Goal: Information Seeking & Learning: Learn about a topic

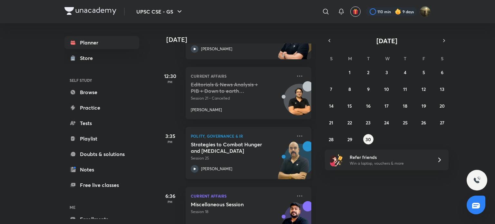
scroll to position [261, 0]
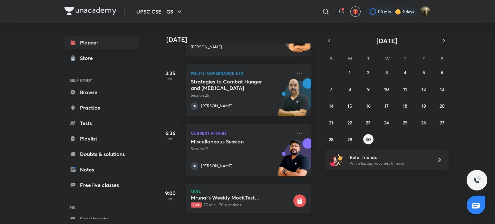
click at [226, 194] on h5 "Mrunal's Weekly MockTest Pillar3A_Import_Export_FDI_FPI" at bounding box center [241, 197] width 101 height 6
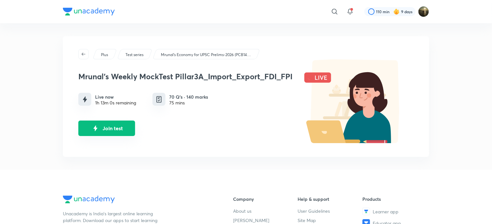
click at [114, 126] on button "Join test" at bounding box center [106, 128] width 57 height 15
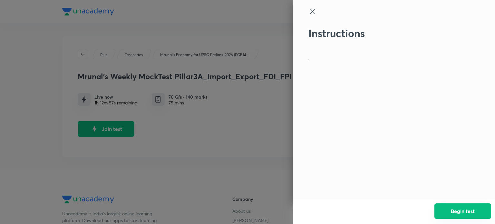
click at [472, 215] on button "Begin test" at bounding box center [463, 210] width 57 height 15
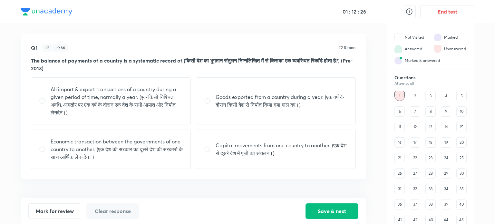
click at [44, 103] on input "radio" at bounding box center [45, 101] width 12 height 6
radio input "true"
click at [337, 210] on button "Save & next" at bounding box center [332, 210] width 53 height 15
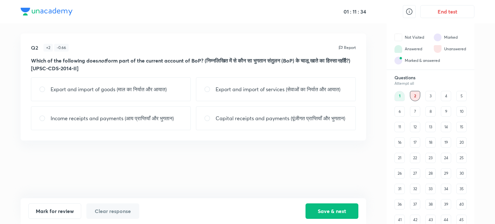
click at [43, 122] on input "radio" at bounding box center [45, 118] width 12 height 6
radio input "true"
click at [206, 122] on input "radio" at bounding box center [210, 118] width 12 height 6
radio input "true"
radio input "false"
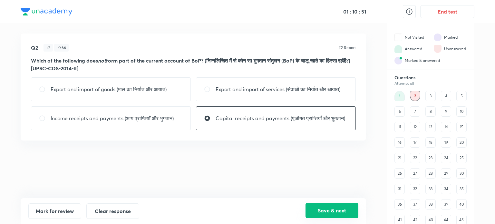
click at [324, 214] on button "Save & next" at bounding box center [332, 210] width 53 height 15
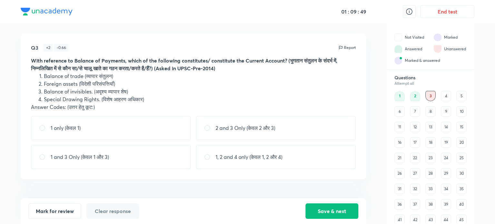
click at [206, 157] on input "radio" at bounding box center [210, 157] width 12 height 6
radio input "true"
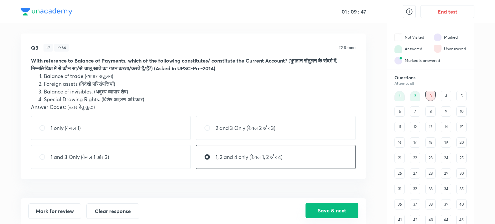
click at [318, 212] on button "Save & next" at bounding box center [332, 210] width 53 height 15
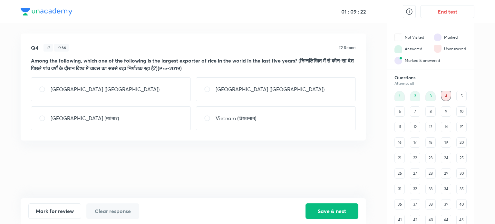
click at [42, 91] on input "radio" at bounding box center [45, 89] width 12 height 6
radio input "true"
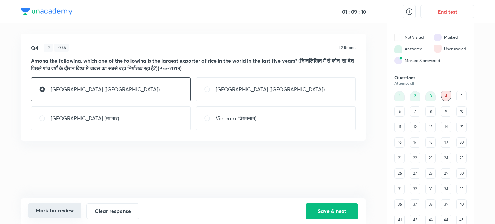
click at [42, 210] on button "Mark for review" at bounding box center [54, 210] width 53 height 15
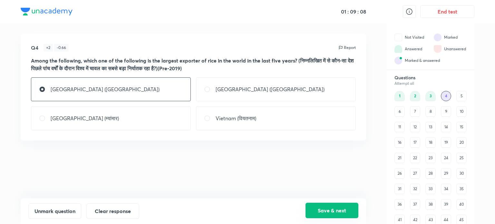
click at [333, 208] on button "Save & next" at bounding box center [332, 210] width 53 height 15
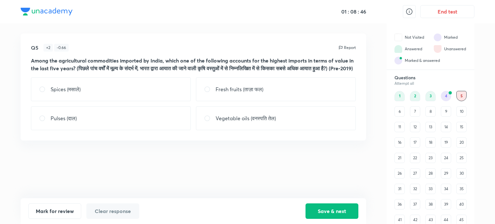
click at [208, 122] on input "radio" at bounding box center [210, 118] width 12 height 6
radio input "true"
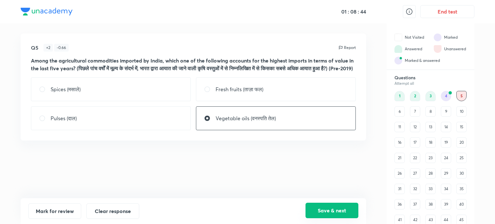
click at [310, 208] on button "Save & next" at bounding box center [332, 210] width 53 height 15
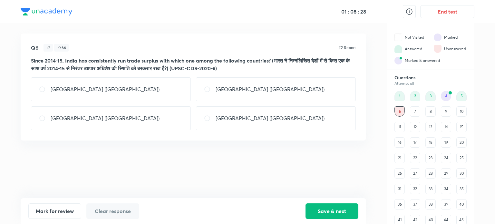
click at [43, 117] on input "radio" at bounding box center [45, 118] width 12 height 6
radio input "true"
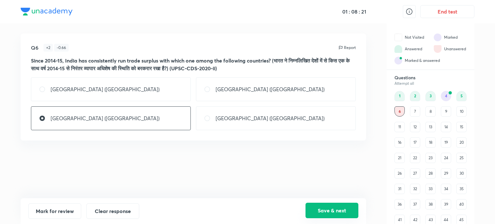
click at [328, 210] on button "Save & next" at bounding box center [332, 210] width 53 height 15
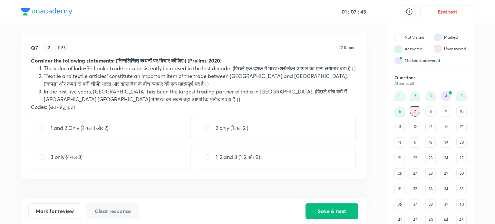
click at [209, 131] on input "radio" at bounding box center [210, 128] width 12 height 6
radio input "true"
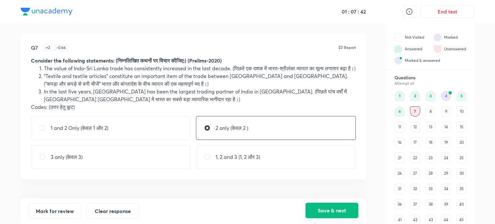
click at [349, 210] on button "Save & next" at bounding box center [332, 210] width 53 height 15
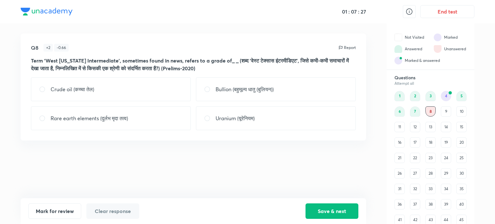
click at [41, 88] on input "radio" at bounding box center [45, 89] width 12 height 6
radio input "true"
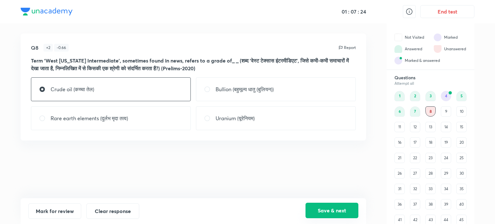
click at [338, 215] on button "Save & next" at bounding box center [332, 210] width 53 height 15
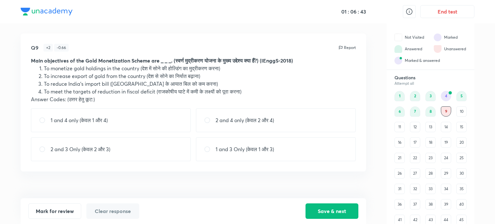
click at [205, 148] on input "radio" at bounding box center [210, 149] width 12 height 6
radio input "true"
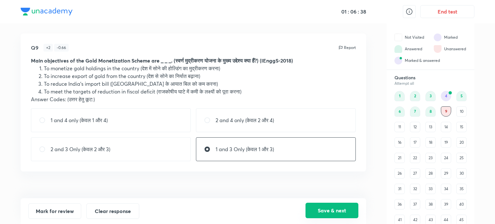
click at [330, 215] on button "Save & next" at bounding box center [332, 210] width 53 height 15
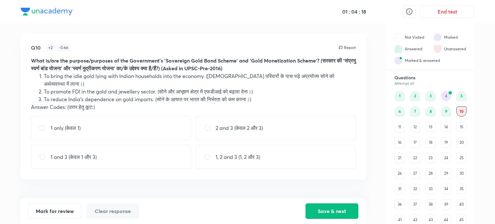
click at [40, 154] on input "radio" at bounding box center [45, 157] width 12 height 6
radio input "true"
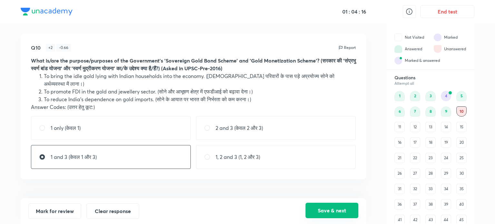
click at [327, 215] on button "Save & next" at bounding box center [332, 210] width 53 height 15
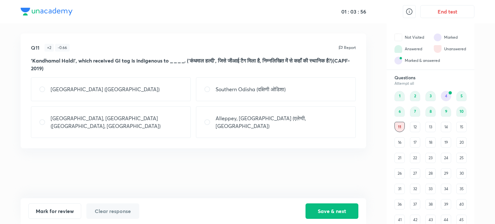
drag, startPoint x: 71, startPoint y: 210, endPoint x: 99, endPoint y: 212, distance: 28.1
click at [72, 210] on button "Mark for review" at bounding box center [54, 210] width 53 height 15
click at [324, 209] on button "Save & next" at bounding box center [332, 210] width 53 height 15
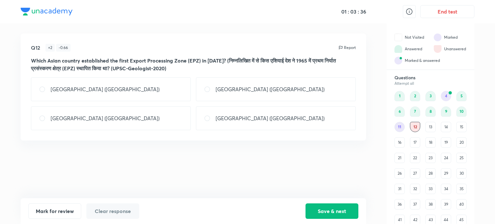
click at [43, 89] on input "radio" at bounding box center [45, 89] width 12 height 6
radio input "true"
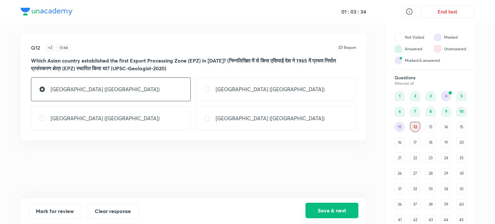
click at [318, 206] on button "Save & next" at bounding box center [332, 210] width 53 height 15
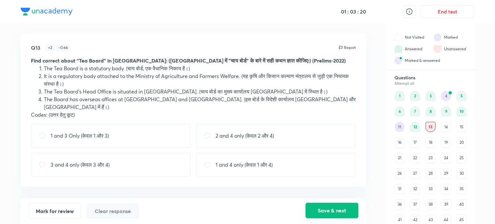
click at [347, 210] on button "Save & next" at bounding box center [332, 210] width 53 height 15
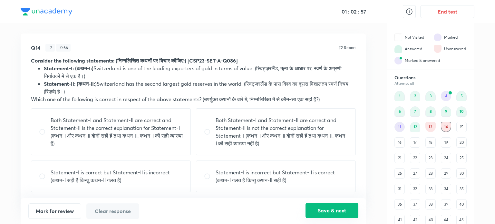
click at [343, 210] on button "Save & next" at bounding box center [332, 210] width 53 height 15
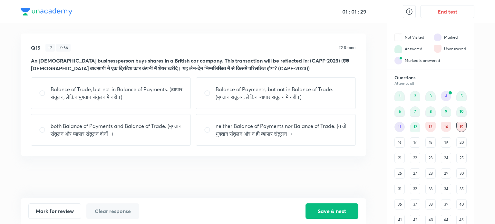
click at [205, 93] on input "radio" at bounding box center [210, 93] width 12 height 6
radio input "true"
click at [337, 211] on button "Save & next" at bounding box center [332, 210] width 53 height 15
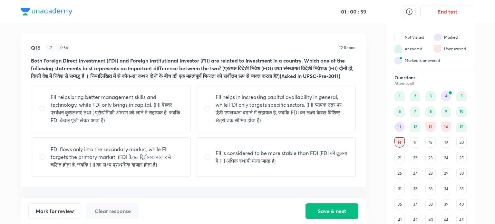
click at [207, 112] on input "radio" at bounding box center [210, 108] width 12 height 6
radio input "true"
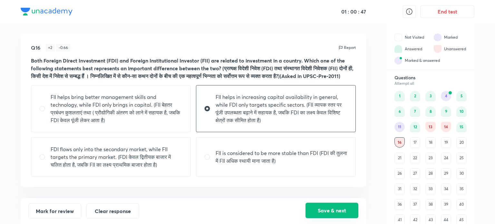
click at [325, 211] on button "Save & next" at bounding box center [332, 210] width 53 height 15
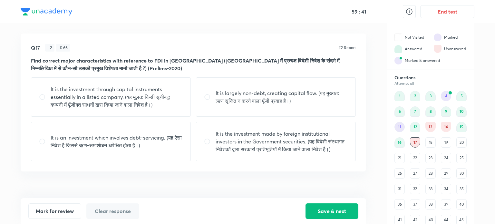
click at [208, 97] on input "radio" at bounding box center [210, 97] width 12 height 6
radio input "true"
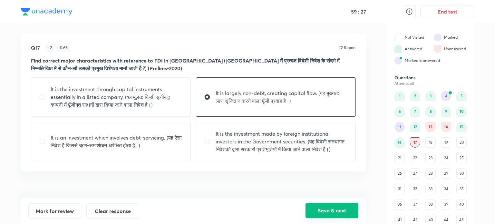
click at [342, 208] on button "Save & next" at bounding box center [332, 210] width 53 height 15
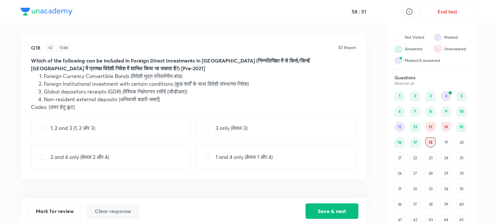
click at [42, 128] on input "radio" at bounding box center [45, 128] width 12 height 6
radio input "true"
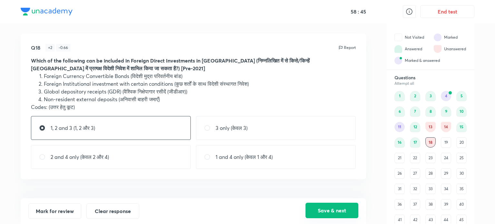
click at [318, 210] on button "Save & next" at bounding box center [332, 210] width 53 height 15
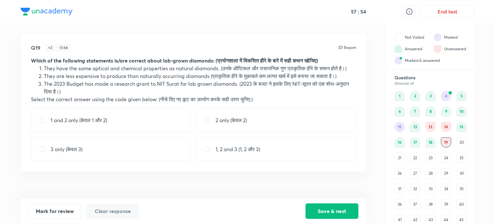
click at [208, 152] on input "radio" at bounding box center [210, 149] width 12 height 6
radio input "true"
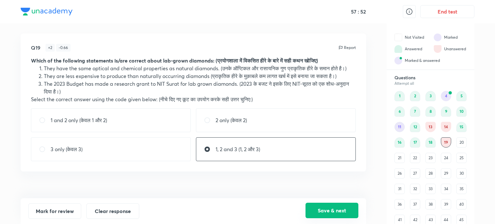
click at [340, 211] on button "Save & next" at bounding box center [332, 210] width 53 height 15
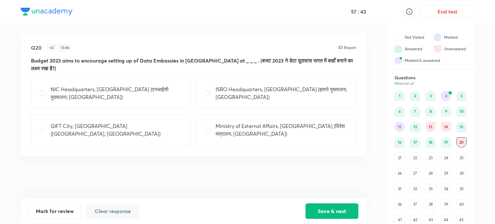
click at [44, 130] on input "radio" at bounding box center [45, 130] width 12 height 6
radio input "true"
click at [314, 210] on button "Save & next" at bounding box center [332, 210] width 53 height 15
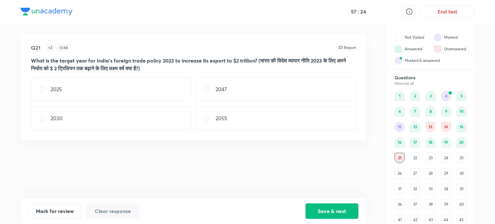
click at [41, 117] on input "radio" at bounding box center [45, 118] width 12 height 6
radio input "true"
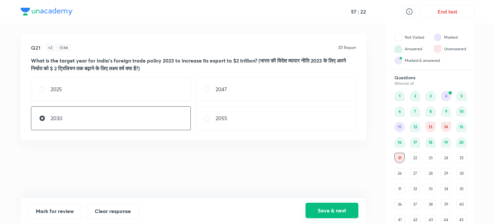
click at [338, 205] on button "Save & next" at bounding box center [332, 210] width 53 height 15
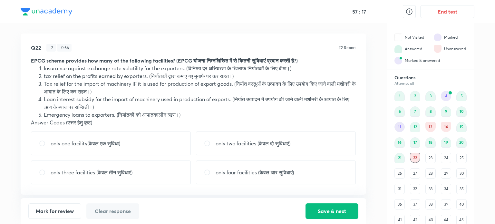
click at [403, 157] on div "21" at bounding box center [400, 158] width 10 height 10
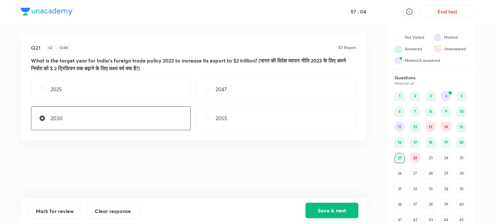
click at [349, 215] on button "Save & next" at bounding box center [332, 210] width 53 height 15
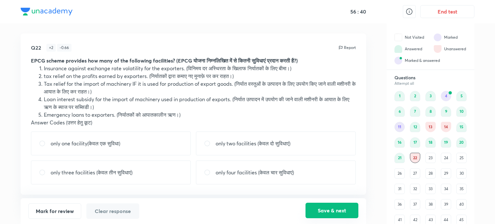
click at [334, 210] on button "Save & next" at bounding box center [332, 210] width 53 height 15
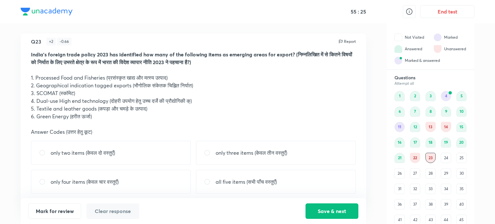
scroll to position [9, 0]
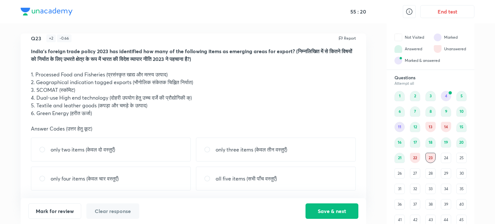
click at [206, 179] on input "radio" at bounding box center [210, 178] width 12 height 6
radio input "true"
click at [348, 208] on button "Save & next" at bounding box center [332, 210] width 53 height 15
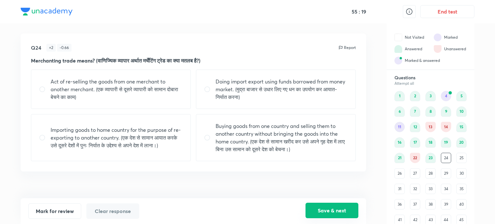
scroll to position [0, 0]
click at [349, 214] on button "Save & next" at bounding box center [332, 210] width 53 height 15
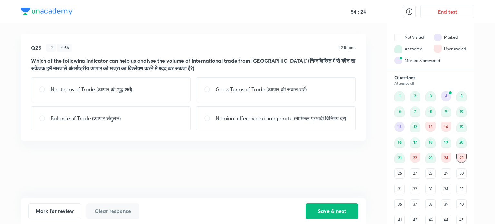
click at [42, 122] on input "radio" at bounding box center [45, 118] width 12 height 6
radio input "true"
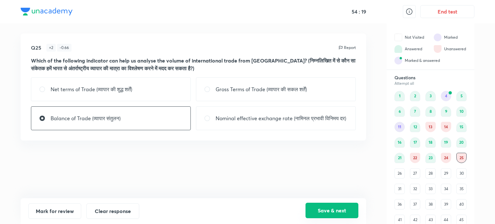
click at [331, 211] on button "Save & next" at bounding box center [332, 210] width 53 height 15
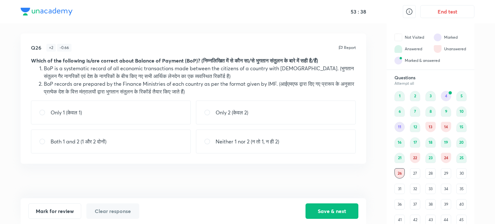
click at [41, 142] on input "radio" at bounding box center [45, 141] width 12 height 6
radio input "true"
click at [207, 112] on input "radio" at bounding box center [210, 112] width 12 height 6
radio input "true"
radio input "false"
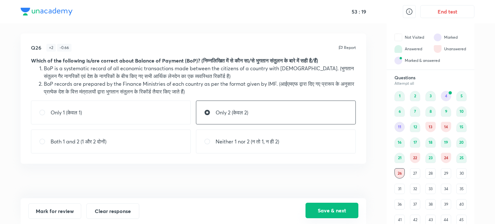
click at [317, 211] on button "Save & next" at bounding box center [332, 210] width 53 height 15
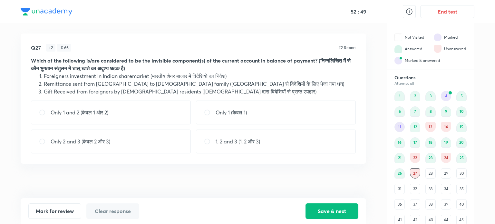
click at [39, 142] on input "radio" at bounding box center [45, 141] width 12 height 6
radio input "true"
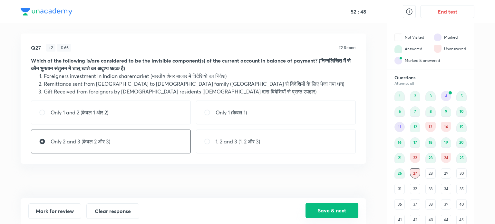
click at [327, 210] on button "Save & next" at bounding box center [332, 210] width 53 height 15
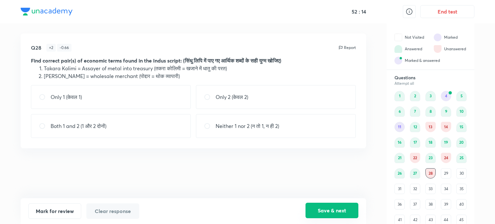
click at [333, 204] on button "Save & next" at bounding box center [332, 210] width 53 height 15
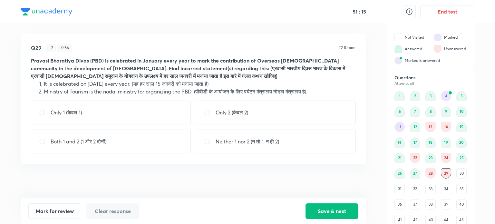
click at [206, 114] on input "radio" at bounding box center [210, 112] width 12 height 6
radio input "true"
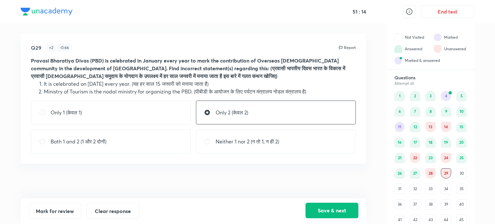
drag, startPoint x: 337, startPoint y: 215, endPoint x: 336, endPoint y: 211, distance: 3.7
click at [337, 213] on button "Save & next" at bounding box center [332, 210] width 53 height 15
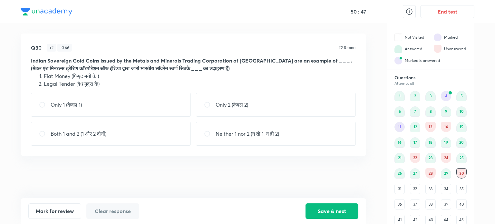
click at [43, 133] on input "radio" at bounding box center [45, 134] width 12 height 6
radio input "true"
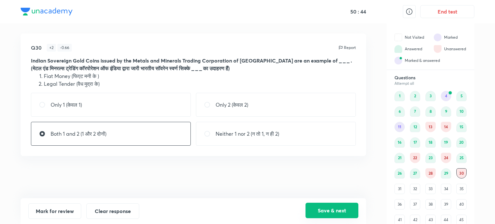
click at [348, 212] on button "Save & next" at bounding box center [332, 210] width 53 height 15
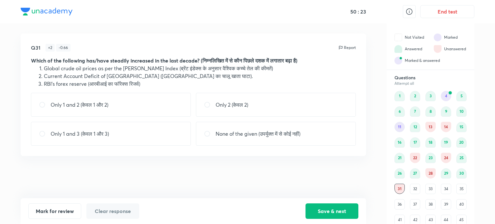
click at [43, 134] on input "radio" at bounding box center [45, 134] width 12 height 6
radio input "true"
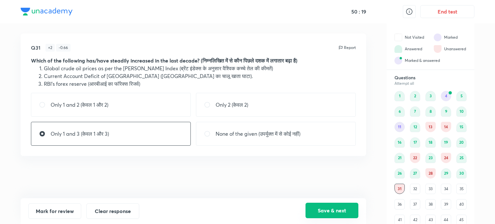
click at [341, 209] on button "Save & next" at bounding box center [332, 210] width 53 height 15
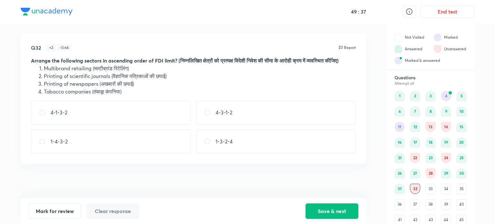
click at [208, 116] on input "radio" at bounding box center [210, 112] width 12 height 6
radio input "true"
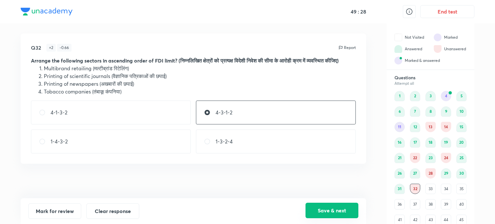
click at [347, 214] on button "Save & next" at bounding box center [332, 210] width 53 height 15
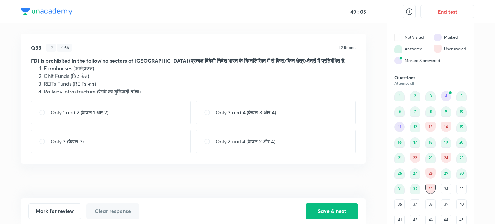
click at [42, 113] on input "radio" at bounding box center [45, 112] width 12 height 6
radio input "true"
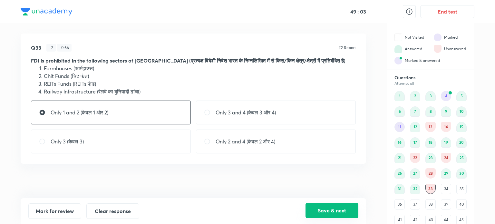
click at [318, 209] on button "Save & next" at bounding box center [332, 210] width 53 height 15
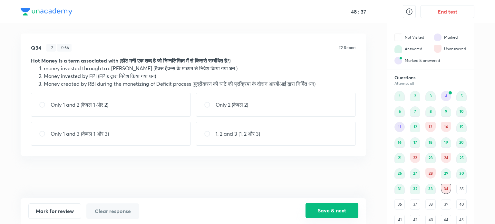
click at [317, 209] on button "Save & next" at bounding box center [332, 210] width 53 height 15
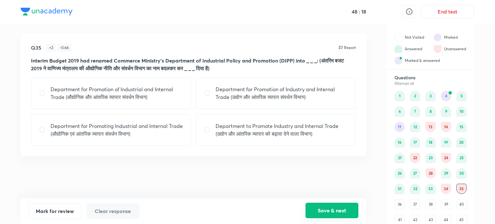
click at [312, 212] on button "Save & next" at bounding box center [332, 210] width 53 height 15
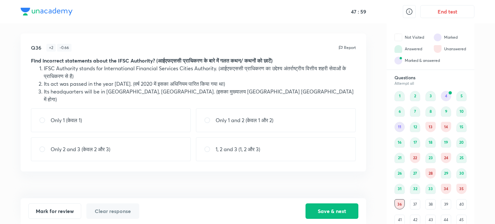
click at [314, 221] on div "Mark for review Clear response Save & next" at bounding box center [194, 211] width 346 height 26
click at [320, 213] on button "Save & next" at bounding box center [332, 210] width 53 height 15
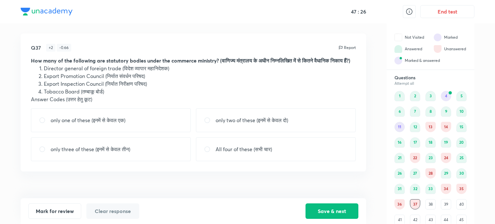
click at [209, 152] on input "radio" at bounding box center [210, 149] width 12 height 6
radio input "true"
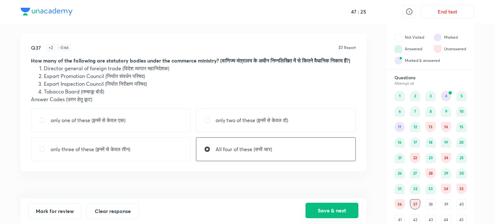
click at [329, 215] on button "Save & next" at bounding box center [332, 210] width 53 height 15
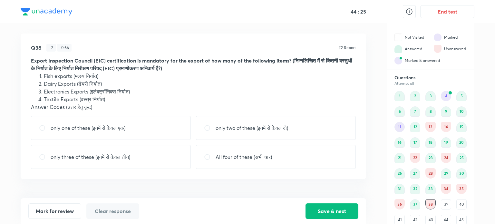
click at [208, 157] on input "radio" at bounding box center [210, 157] width 12 height 6
radio input "true"
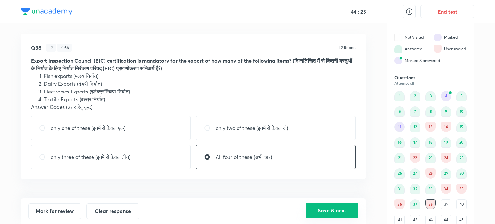
click at [319, 211] on button "Save & next" at bounding box center [332, 210] width 53 height 15
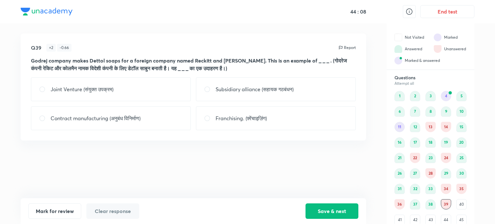
click at [42, 118] on input "radio" at bounding box center [45, 118] width 12 height 6
radio input "true"
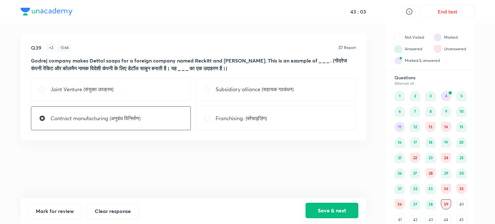
click at [345, 212] on button "Save & next" at bounding box center [332, 210] width 53 height 15
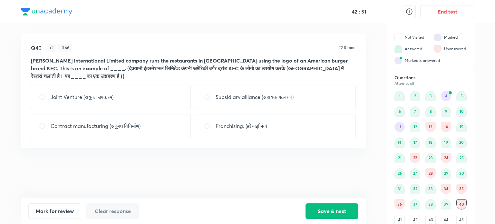
click at [209, 125] on input "radio" at bounding box center [210, 126] width 12 height 6
radio input "true"
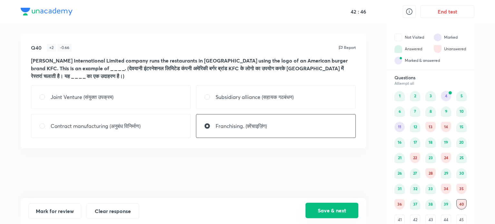
click at [328, 210] on button "Save & next" at bounding box center [332, 210] width 53 height 15
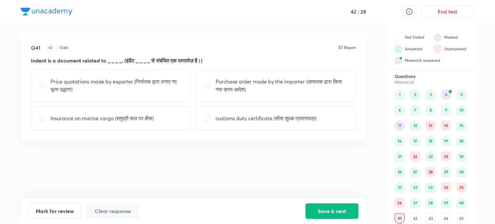
click at [39, 84] on input "radio" at bounding box center [45, 85] width 12 height 6
radio input "true"
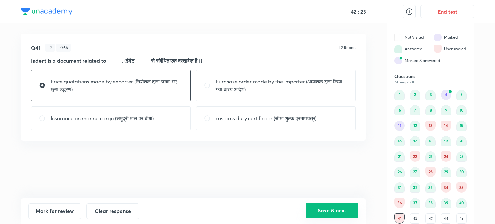
click at [334, 208] on button "Save & next" at bounding box center [332, 210] width 53 height 15
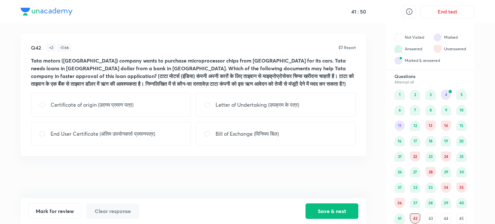
click at [208, 106] on input "radio" at bounding box center [210, 105] width 12 height 6
radio input "true"
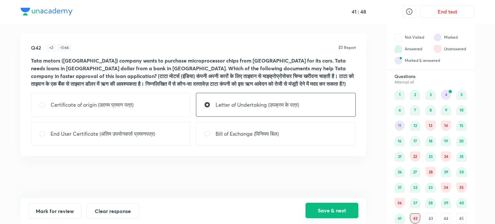
click at [333, 210] on button "Save & next" at bounding box center [332, 210] width 53 height 15
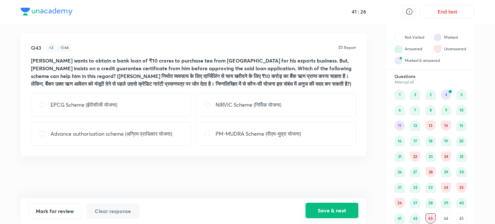
click at [339, 203] on button "Save & next" at bounding box center [332, 210] width 53 height 15
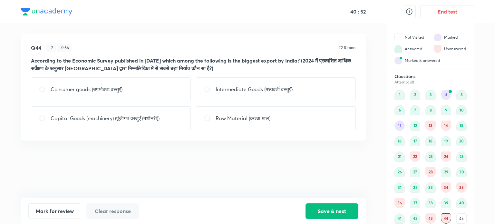
click at [207, 90] on input "radio" at bounding box center [210, 89] width 12 height 6
radio input "true"
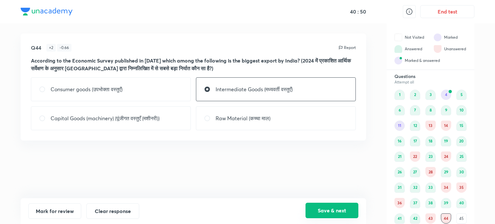
click at [343, 212] on button "Save & next" at bounding box center [332, 210] width 53 height 15
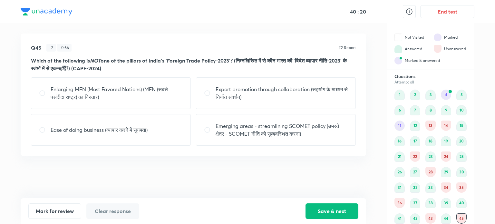
click at [42, 93] on input "radio" at bounding box center [45, 93] width 12 height 6
radio input "true"
click at [321, 210] on button "Save & next" at bounding box center [332, 210] width 53 height 15
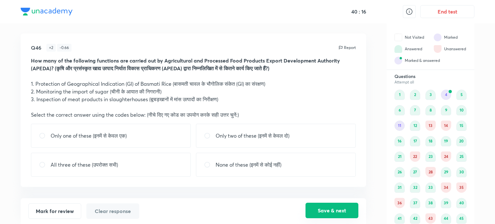
scroll to position [17, 0]
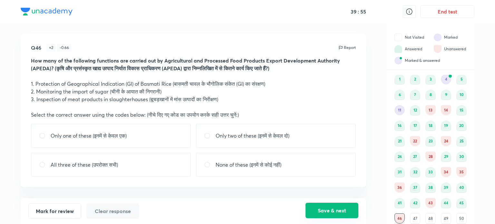
click at [325, 214] on button "Save & next" at bounding box center [332, 210] width 53 height 15
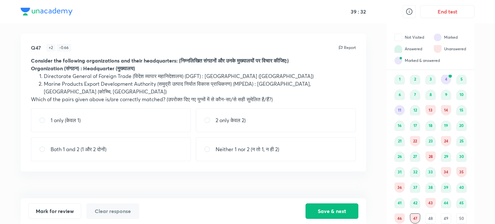
click at [42, 146] on input "radio" at bounding box center [45, 149] width 12 height 6
radio input "true"
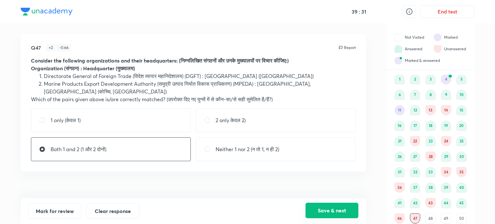
click at [336, 209] on button "Save & next" at bounding box center [332, 210] width 53 height 15
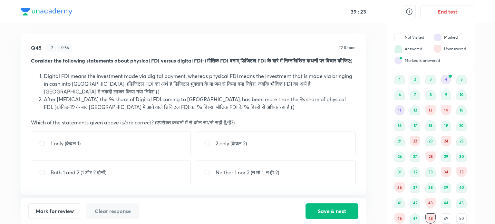
click at [413, 220] on div "47" at bounding box center [415, 218] width 10 height 10
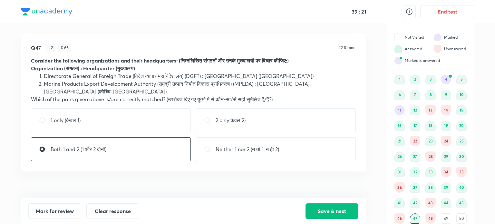
click at [42, 117] on input "radio" at bounding box center [45, 120] width 12 height 6
radio input "true"
radio input "false"
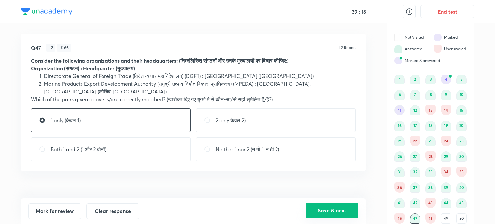
click at [324, 205] on button "Save & next" at bounding box center [332, 210] width 53 height 15
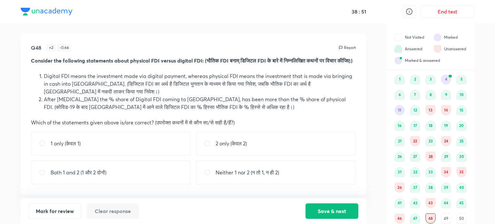
click at [39, 176] on input "radio" at bounding box center [45, 172] width 12 height 6
radio input "true"
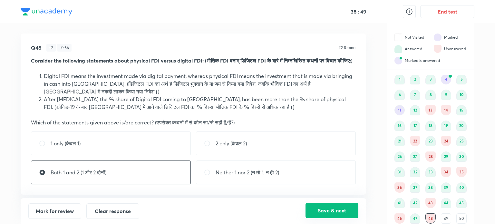
click at [337, 209] on button "Save & next" at bounding box center [332, 210] width 53 height 15
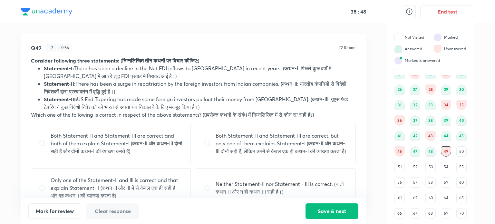
scroll to position [86, 0]
click at [44, 145] on input "radio" at bounding box center [45, 143] width 12 height 6
radio input "true"
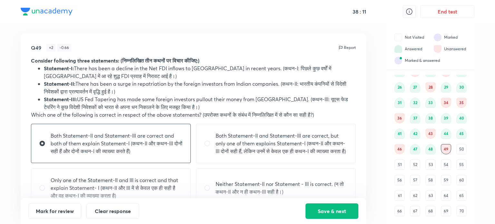
scroll to position [25, 0]
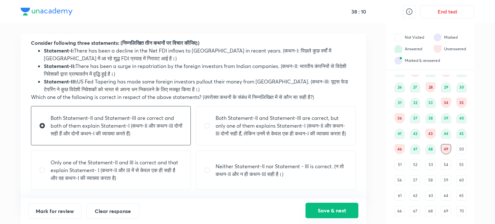
click at [316, 206] on button "Save & next" at bounding box center [332, 210] width 53 height 15
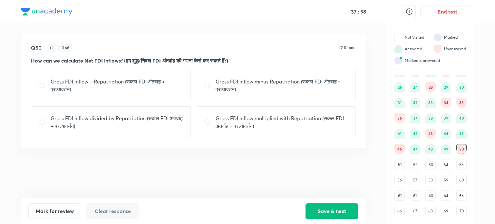
click at [206, 83] on input "radio" at bounding box center [210, 85] width 12 height 6
radio input "true"
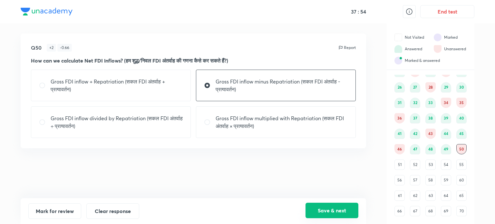
click at [339, 205] on button "Save & next" at bounding box center [332, 210] width 53 height 15
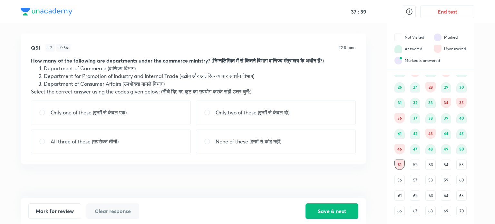
click at [431, 132] on div "43" at bounding box center [430, 134] width 10 height 10
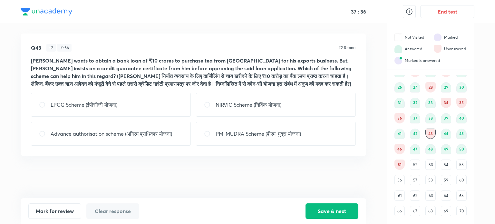
click at [398, 147] on div "46" at bounding box center [400, 149] width 10 height 10
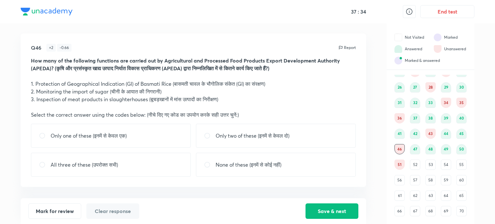
click at [404, 118] on div "36" at bounding box center [400, 118] width 10 height 10
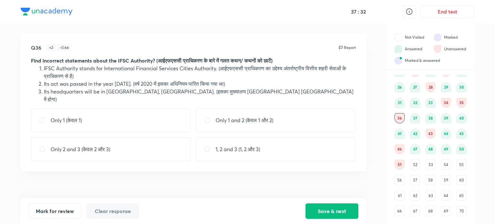
click at [459, 102] on div "35" at bounding box center [461, 103] width 10 height 10
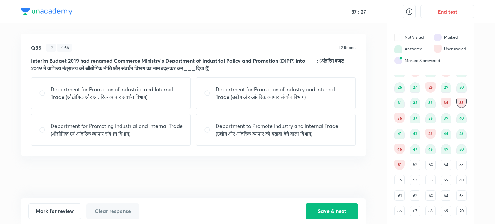
click at [398, 161] on div "51" at bounding box center [400, 165] width 10 height 10
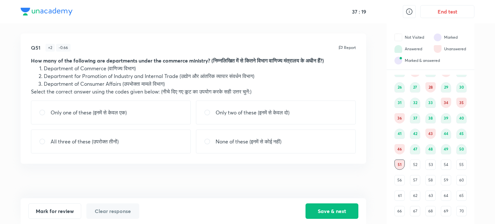
click at [462, 101] on div "35" at bounding box center [461, 103] width 10 height 10
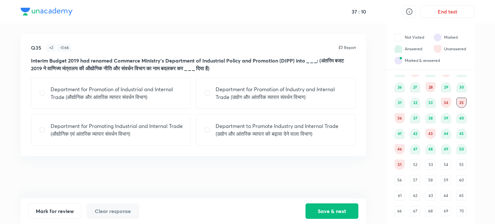
click at [211, 92] on input "radio" at bounding box center [210, 93] width 12 height 6
radio input "true"
click at [398, 164] on div "51" at bounding box center [400, 165] width 10 height 10
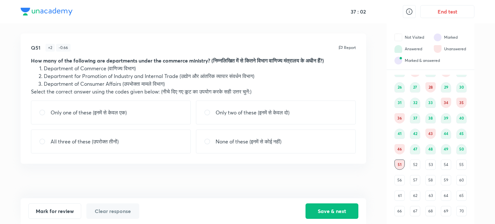
click at [460, 99] on div "35" at bounding box center [461, 103] width 10 height 10
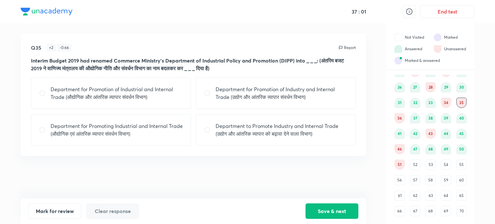
click at [207, 93] on input "radio" at bounding box center [210, 93] width 12 height 6
radio input "true"
click at [320, 205] on button "Save & next" at bounding box center [332, 210] width 53 height 15
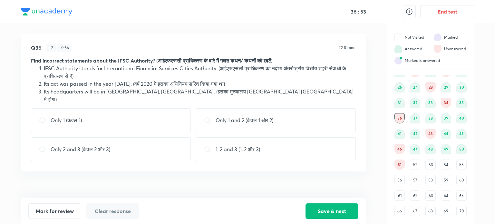
click at [399, 164] on div "51" at bounding box center [400, 165] width 10 height 10
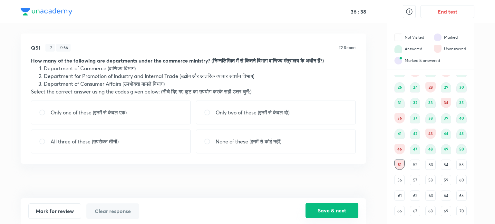
click at [318, 215] on button "Save & next" at bounding box center [332, 210] width 53 height 15
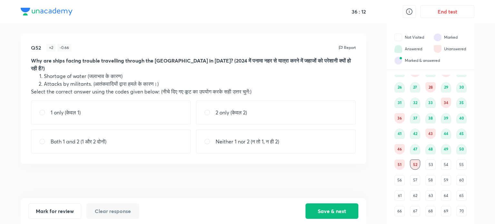
click at [206, 141] on input "radio" at bounding box center [210, 141] width 12 height 6
radio input "true"
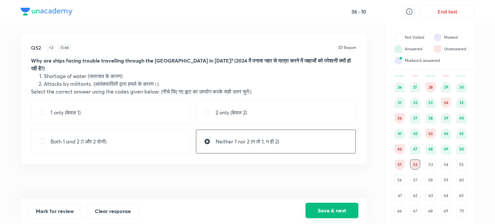
click at [323, 211] on button "Save & next" at bounding box center [332, 210] width 53 height 15
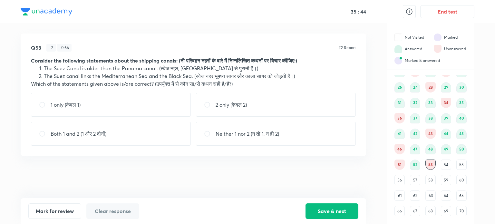
click at [45, 106] on input "radio" at bounding box center [45, 105] width 12 height 6
radio input "true"
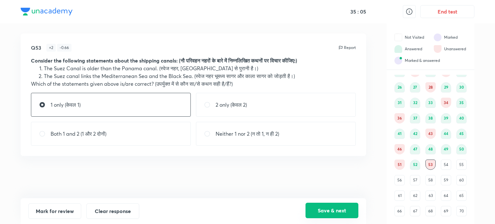
click at [335, 209] on button "Save & next" at bounding box center [332, 210] width 53 height 15
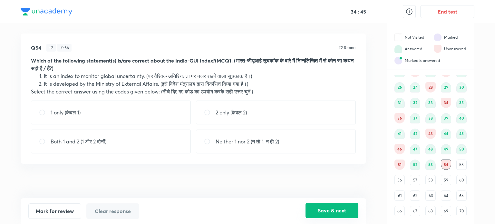
click at [343, 209] on button "Save & next" at bounding box center [332, 210] width 53 height 15
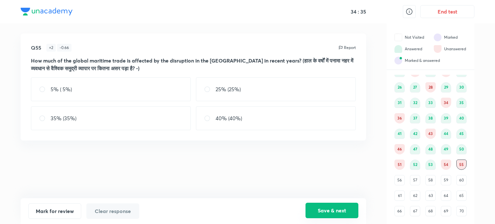
click at [344, 209] on button "Save & next" at bounding box center [332, 210] width 53 height 15
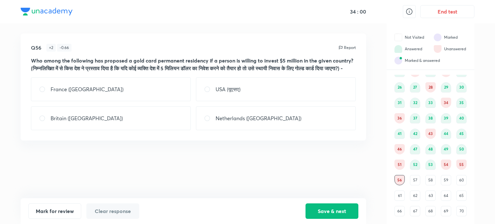
click at [204, 122] on input "radio" at bounding box center [210, 118] width 12 height 6
radio input "true"
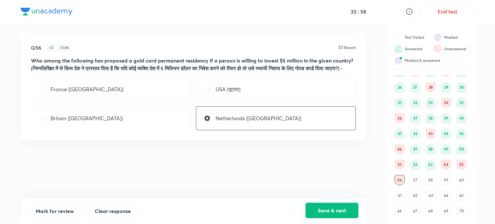
click at [325, 205] on button "Save & next" at bounding box center [332, 210] width 53 height 15
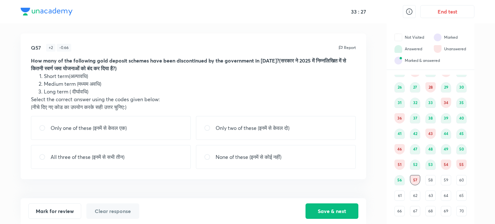
click at [207, 127] on input "radio" at bounding box center [210, 128] width 12 height 6
radio input "true"
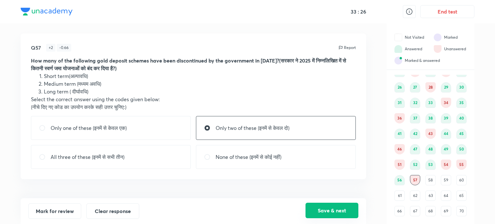
click at [335, 211] on button "Save & next" at bounding box center [332, 210] width 53 height 15
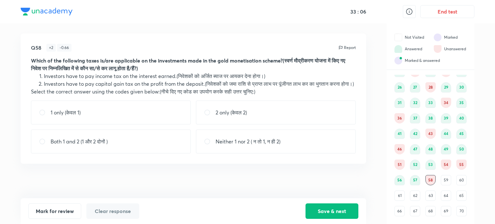
click at [45, 116] on input "radio" at bounding box center [45, 112] width 12 height 6
radio input "true"
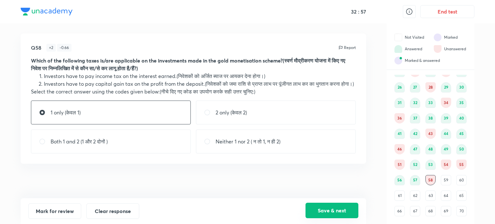
click at [349, 208] on button "Save & next" at bounding box center [332, 210] width 53 height 15
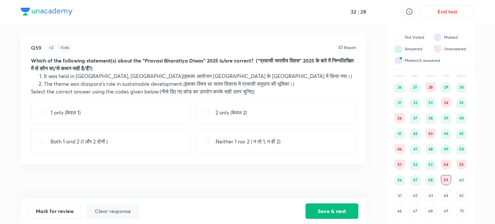
click at [42, 113] on input "radio" at bounding box center [45, 112] width 12 height 6
radio input "true"
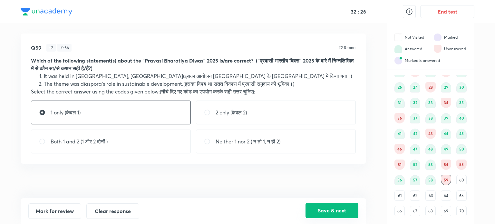
click at [338, 207] on button "Save & next" at bounding box center [332, 210] width 53 height 15
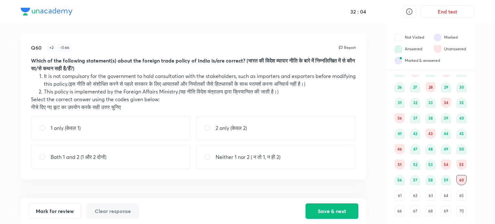
click at [207, 160] on input "radio" at bounding box center [210, 157] width 12 height 6
radio input "true"
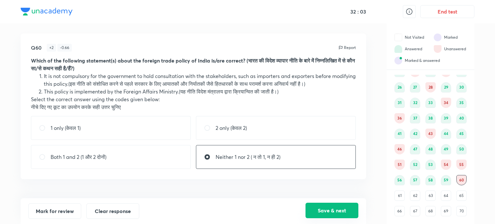
click at [317, 213] on button "Save & next" at bounding box center [332, 210] width 53 height 15
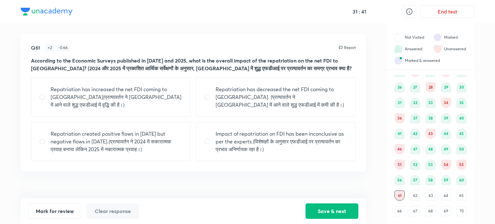
click at [206, 97] on input "radio" at bounding box center [210, 97] width 12 height 6
radio input "true"
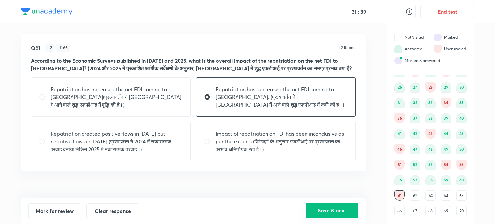
click at [344, 215] on button "Save & next" at bounding box center [332, 210] width 53 height 15
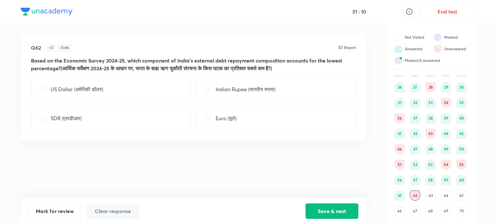
click at [207, 118] on input "radio" at bounding box center [210, 118] width 12 height 6
radio input "true"
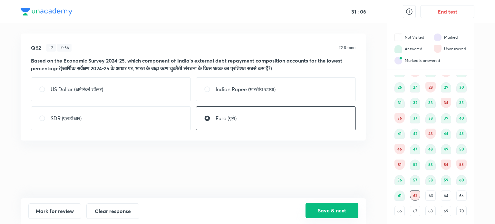
click at [351, 209] on button "Save & next" at bounding box center [332, 210] width 53 height 15
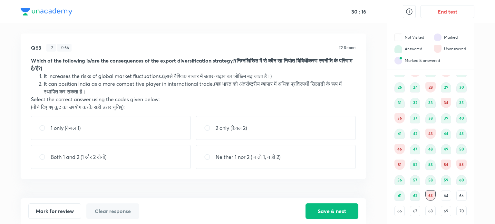
click at [42, 158] on input "radio" at bounding box center [45, 157] width 12 height 6
radio input "true"
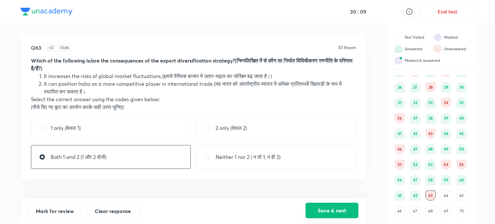
click at [327, 210] on button "Save & next" at bounding box center [332, 210] width 53 height 15
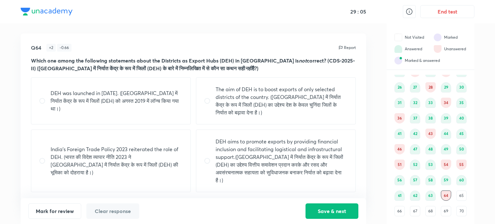
click at [208, 100] on input "radio" at bounding box center [210, 101] width 12 height 6
radio input "true"
click at [317, 205] on button "Save & next" at bounding box center [332, 210] width 53 height 15
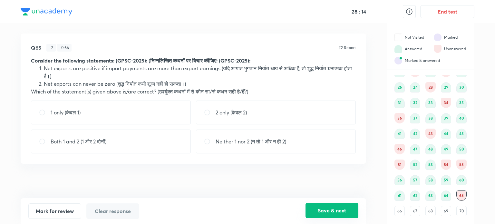
click at [334, 207] on button "Save & next" at bounding box center [332, 210] width 53 height 15
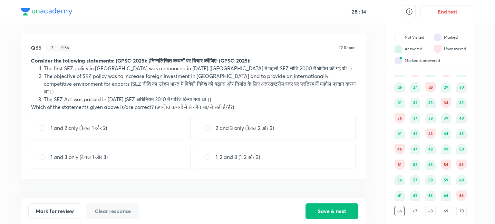
scroll to position [79, 0]
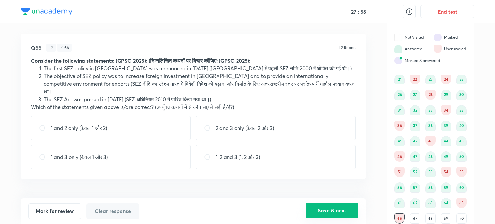
click at [327, 207] on button "Save & next" at bounding box center [332, 210] width 53 height 15
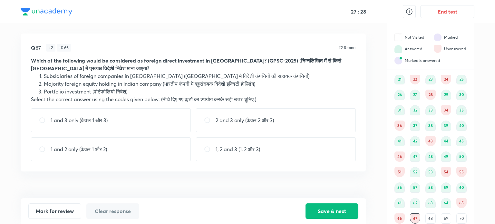
click at [39, 149] on input "radio" at bounding box center [45, 149] width 12 height 6
radio input "true"
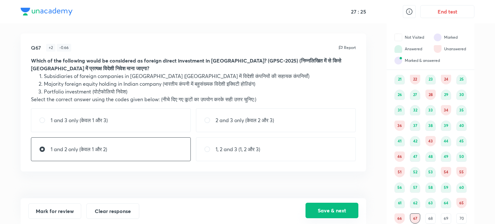
click at [341, 205] on button "Save & next" at bounding box center [332, 210] width 53 height 15
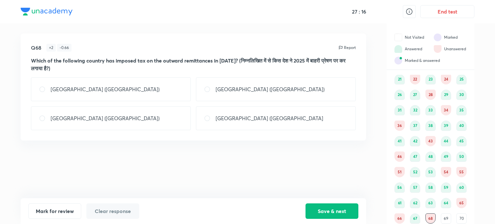
click at [37, 118] on div "[GEOGRAPHIC_DATA] ([GEOGRAPHIC_DATA])" at bounding box center [111, 118] width 160 height 24
radio input "true"
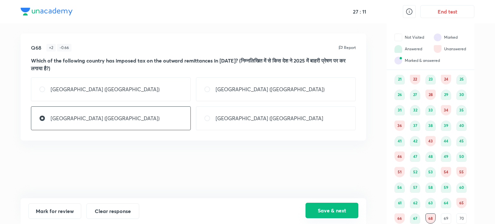
click at [317, 206] on button "Save & next" at bounding box center [332, 210] width 53 height 15
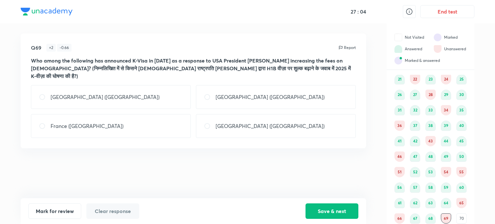
click at [206, 94] on input "radio" at bounding box center [210, 97] width 12 height 6
radio input "true"
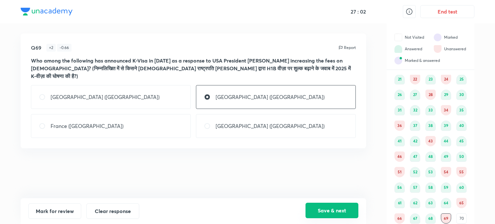
click at [315, 212] on button "Save & next" at bounding box center [332, 210] width 53 height 15
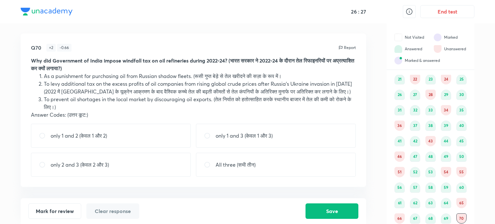
click at [40, 165] on input "radio" at bounding box center [45, 164] width 12 height 6
radio input "true"
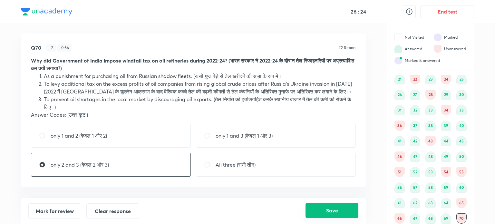
click at [328, 206] on button "Save" at bounding box center [332, 210] width 53 height 15
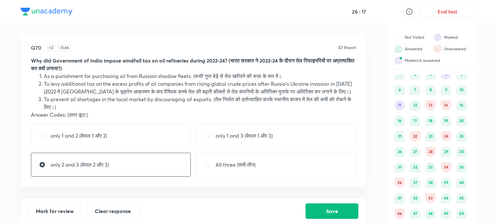
scroll to position [0, 0]
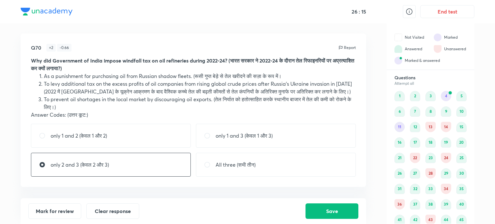
click at [397, 127] on div "11" at bounding box center [400, 127] width 10 height 10
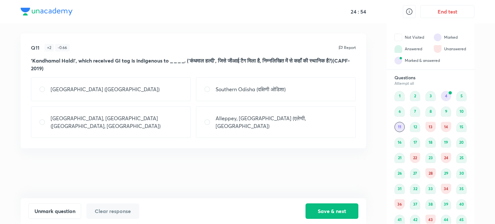
click at [206, 89] on input "radio" at bounding box center [210, 89] width 12 height 6
radio input "true"
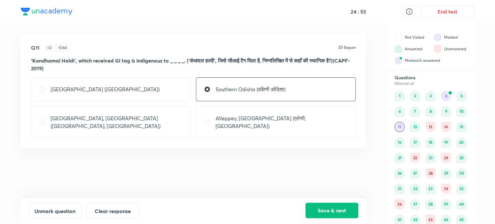
click at [327, 209] on button "Save & next" at bounding box center [332, 210] width 53 height 15
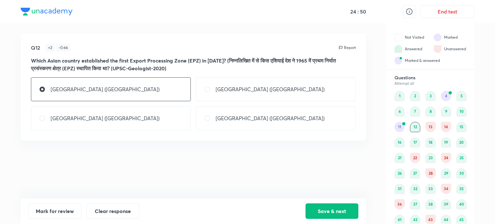
click at [431, 125] on div "13" at bounding box center [430, 127] width 10 height 10
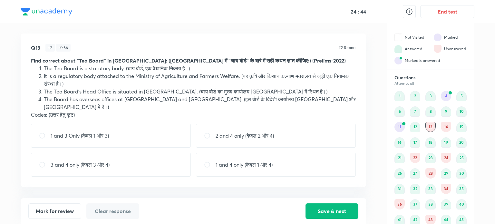
click at [446, 126] on div "14" at bounding box center [446, 127] width 10 height 10
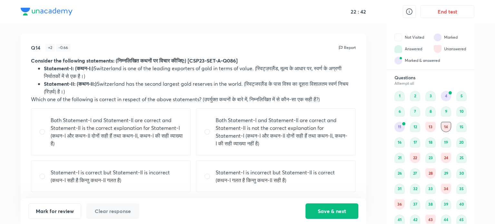
click at [43, 176] on input "radio" at bounding box center [45, 176] width 12 height 6
radio input "true"
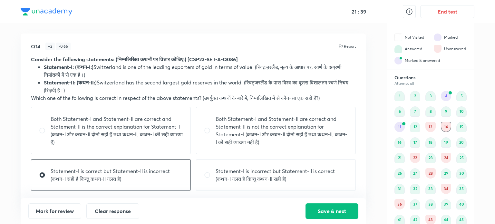
scroll to position [2, 0]
click at [337, 209] on button "Save & next" at bounding box center [332, 210] width 53 height 15
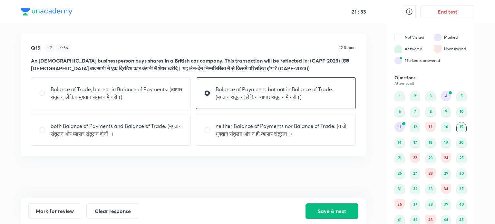
click at [413, 158] on div "22" at bounding box center [415, 158] width 10 height 10
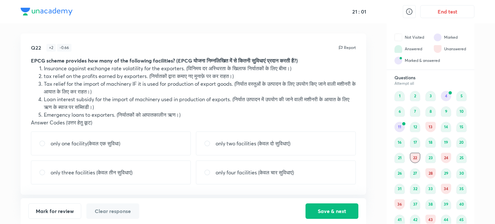
click at [44, 173] on input "radio" at bounding box center [45, 172] width 12 height 6
radio input "true"
click at [207, 171] on input "radio" at bounding box center [210, 172] width 12 height 6
radio input "true"
click at [43, 173] on input "radio" at bounding box center [45, 172] width 12 height 6
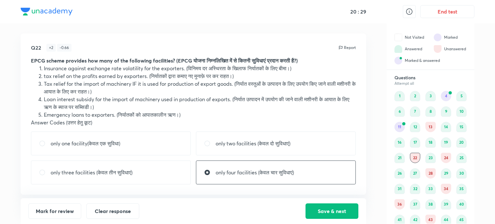
radio input "true"
radio input "false"
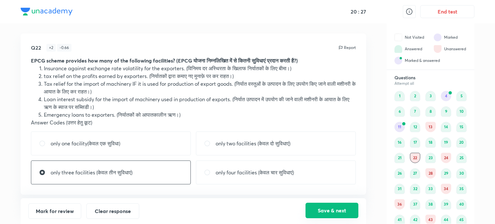
click at [318, 210] on button "Save & next" at bounding box center [332, 210] width 53 height 15
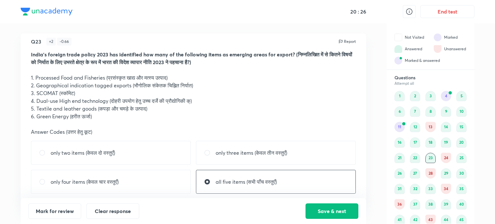
scroll to position [9, 0]
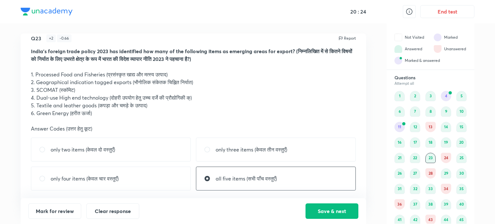
click at [444, 157] on div "24" at bounding box center [446, 158] width 10 height 10
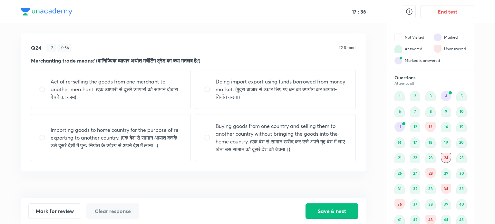
click at [208, 138] on input "radio" at bounding box center [210, 137] width 12 height 6
radio input "true"
click at [327, 207] on button "Save & next" at bounding box center [332, 210] width 53 height 15
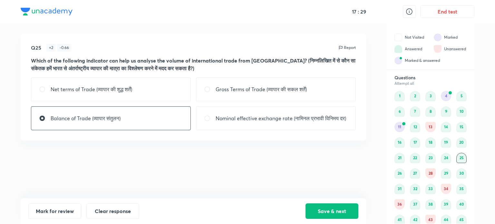
click at [430, 175] on div "28" at bounding box center [430, 173] width 10 height 10
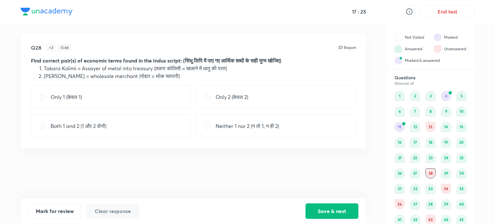
click at [448, 188] on div "34" at bounding box center [446, 189] width 10 height 10
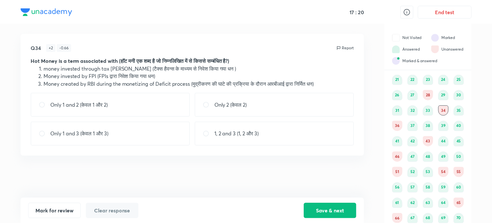
scroll to position [86, 0]
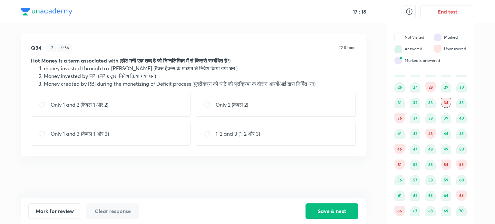
click at [398, 118] on div "36" at bounding box center [400, 118] width 10 height 10
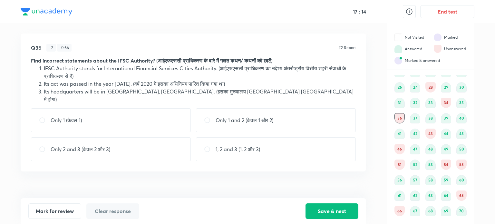
click at [430, 133] on div "43" at bounding box center [430, 134] width 10 height 10
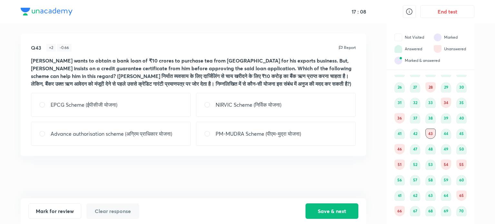
click at [402, 148] on div "46" at bounding box center [400, 149] width 10 height 10
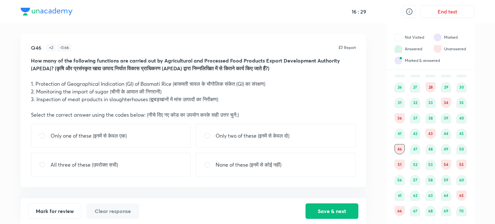
click at [206, 135] on input "radio" at bounding box center [210, 135] width 12 height 6
radio input "true"
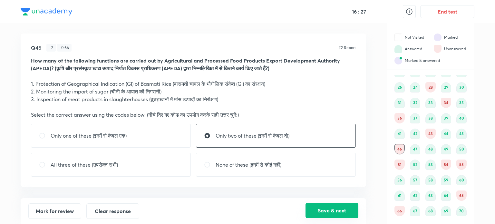
click at [333, 204] on button "Save & next" at bounding box center [332, 210] width 53 height 15
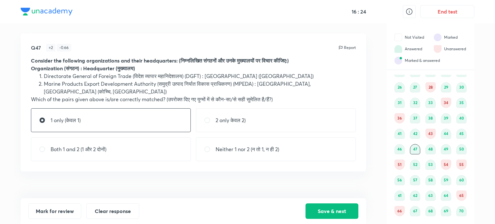
click at [400, 167] on div "51" at bounding box center [400, 165] width 10 height 10
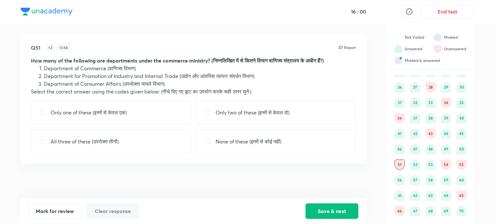
click at [446, 165] on div "54" at bounding box center [446, 165] width 10 height 10
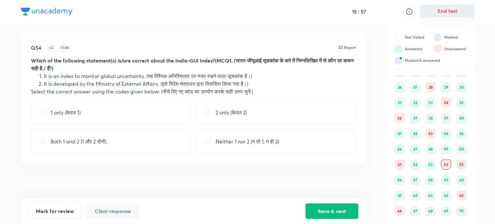
click at [445, 15] on button "End test" at bounding box center [447, 11] width 54 height 13
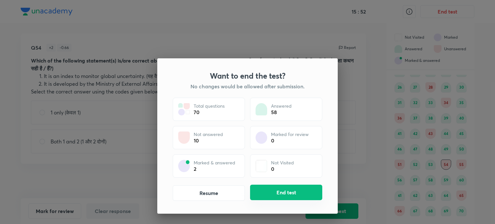
click at [308, 194] on button "End test" at bounding box center [286, 192] width 72 height 15
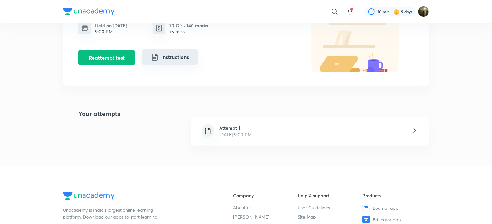
scroll to position [67, 0]
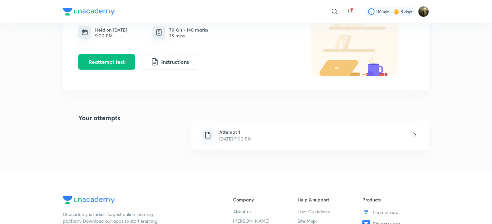
click at [379, 140] on div "Attempt 1 [DATE] 9:00 PM" at bounding box center [310, 135] width 238 height 29
click at [412, 135] on icon at bounding box center [415, 135] width 8 height 8
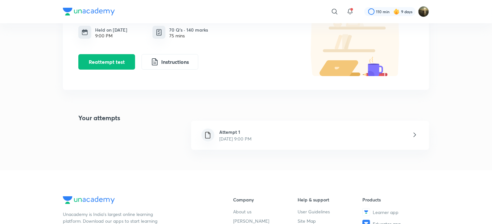
click at [412, 135] on icon at bounding box center [415, 135] width 8 height 8
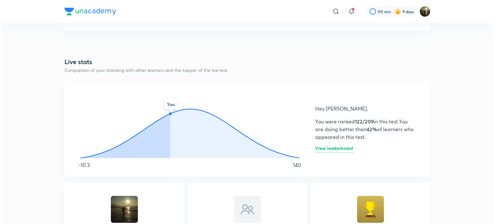
scroll to position [258, 0]
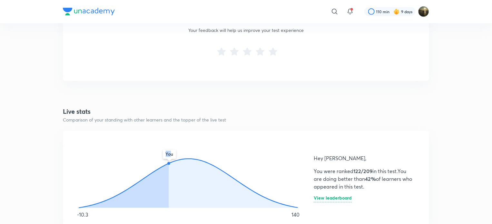
drag, startPoint x: 170, startPoint y: 154, endPoint x: 202, endPoint y: 161, distance: 32.6
click at [202, 161] on icon "You" at bounding box center [188, 174] width 235 height 71
click at [342, 197] on h6 "View leaderboard" at bounding box center [333, 199] width 38 height 7
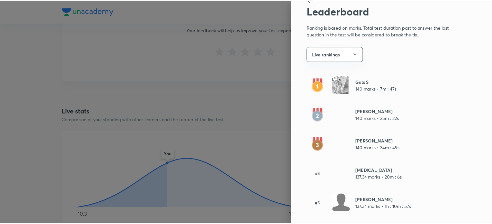
scroll to position [0, 0]
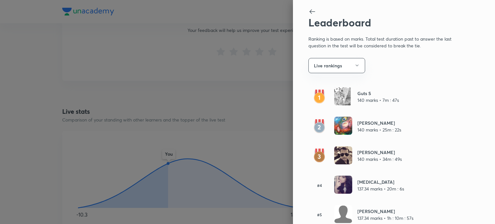
click at [308, 11] on icon at bounding box center [312, 12] width 8 height 8
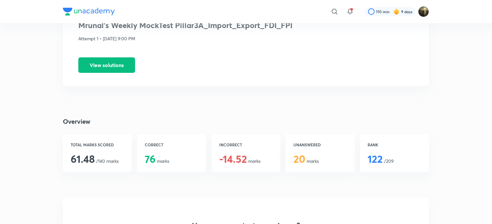
scroll to position [13, 0]
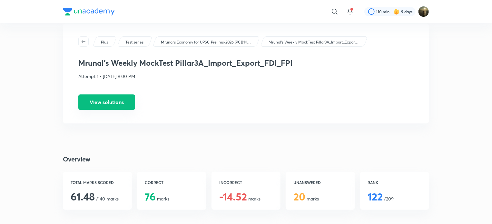
click at [125, 98] on button "View solutions" at bounding box center [106, 101] width 57 height 15
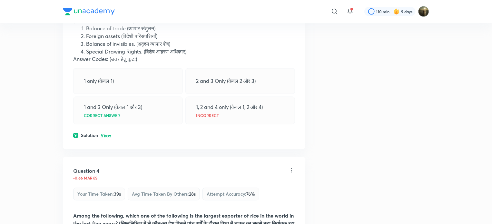
scroll to position [580, 0]
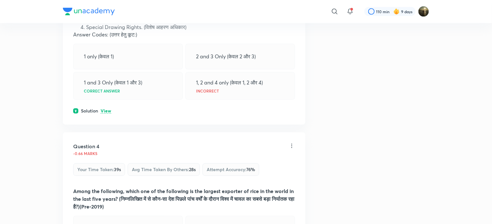
click at [107, 110] on p "View" at bounding box center [106, 111] width 11 height 5
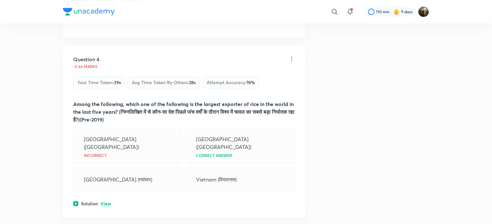
scroll to position [774, 0]
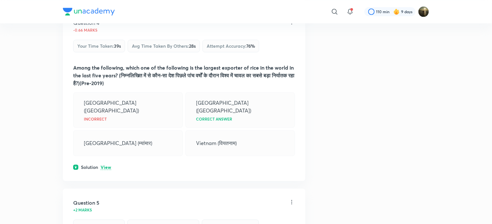
click at [107, 165] on p "View" at bounding box center [106, 167] width 11 height 5
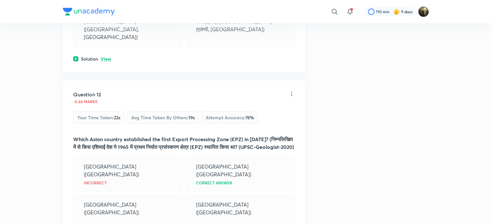
scroll to position [2321, 0]
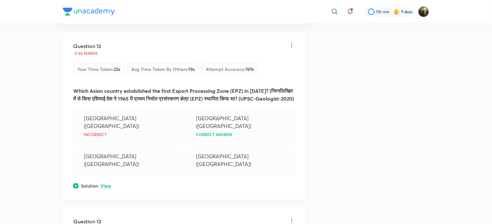
click at [106, 184] on p "View" at bounding box center [106, 186] width 11 height 5
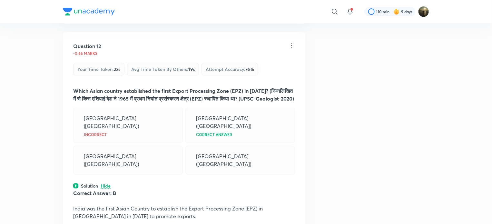
click at [106, 184] on p "Hide" at bounding box center [106, 186] width 10 height 5
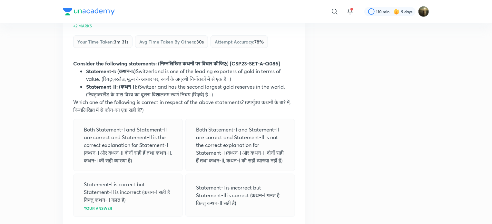
scroll to position [2772, 0]
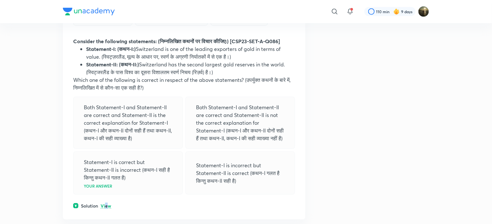
click at [107, 204] on p "View" at bounding box center [106, 206] width 11 height 5
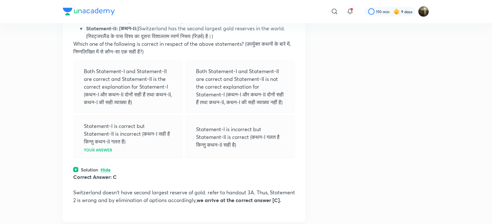
scroll to position [2837, 0]
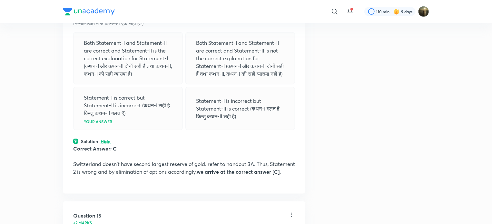
click at [106, 139] on p "Hide" at bounding box center [106, 141] width 10 height 5
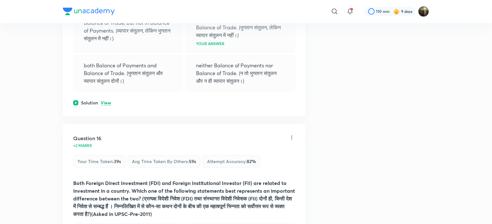
scroll to position [3030, 0]
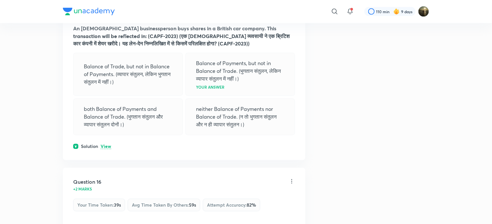
click at [106, 144] on p "View" at bounding box center [106, 146] width 11 height 5
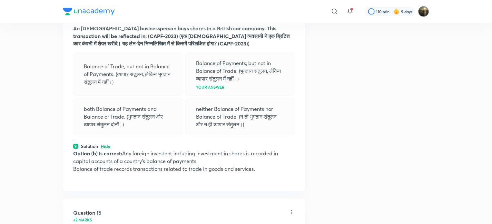
click at [108, 144] on p "Hide" at bounding box center [106, 146] width 10 height 5
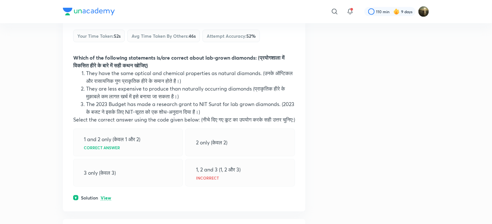
scroll to position [3900, 0]
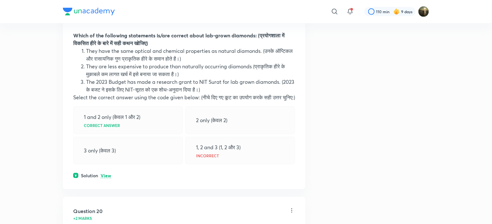
click at [107, 173] on p "View" at bounding box center [106, 175] width 11 height 5
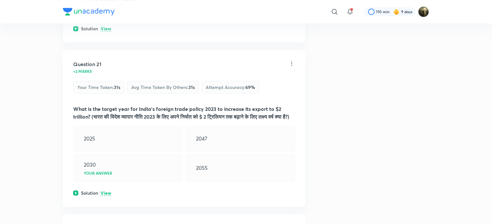
scroll to position [4319, 0]
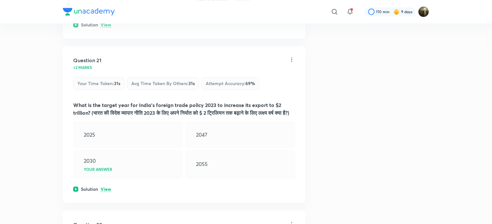
click at [104, 187] on p "View" at bounding box center [106, 189] width 11 height 5
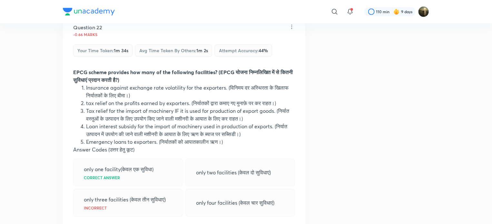
scroll to position [4545, 0]
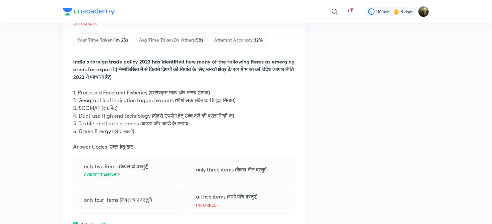
scroll to position [4867, 0]
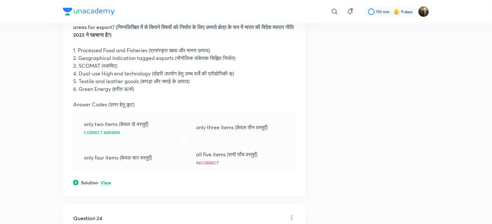
click at [102, 181] on p "View" at bounding box center [106, 183] width 11 height 5
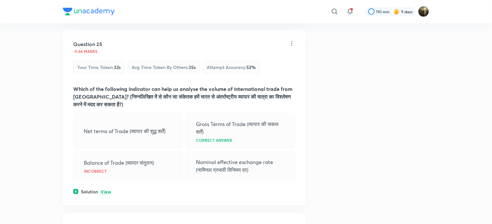
scroll to position [5286, 0]
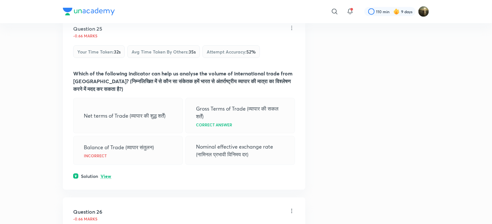
click at [105, 174] on p "View" at bounding box center [106, 176] width 11 height 5
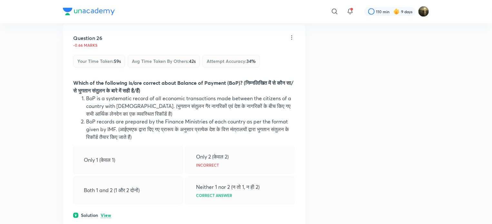
scroll to position [5512, 0]
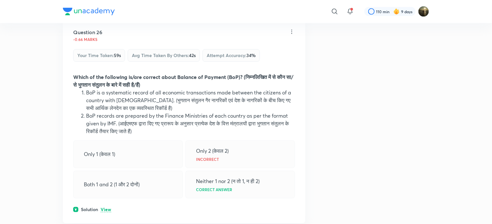
click at [106, 208] on p "View" at bounding box center [106, 210] width 11 height 5
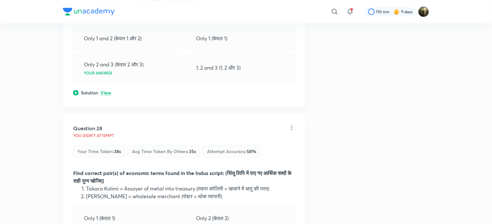
scroll to position [5931, 0]
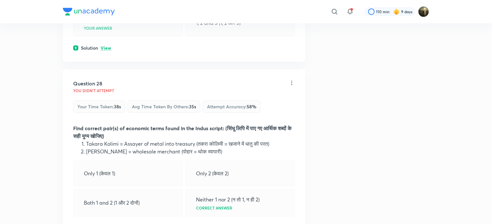
click at [111, 224] on p "View" at bounding box center [106, 228] width 11 height 5
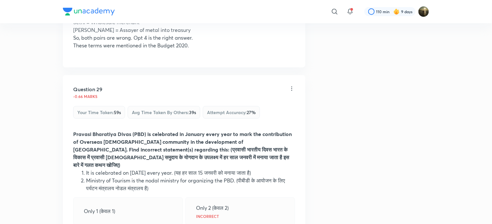
scroll to position [6221, 0]
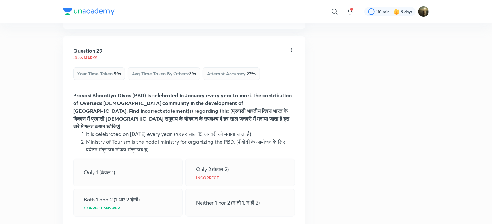
click at [106, 224] on p "View" at bounding box center [106, 228] width 11 height 5
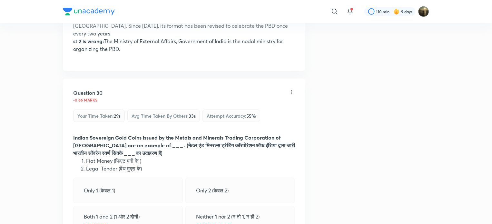
scroll to position [6447, 0]
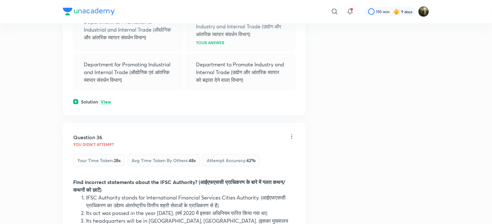
scroll to position [7639, 0]
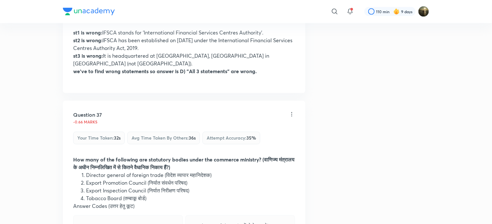
scroll to position [7929, 0]
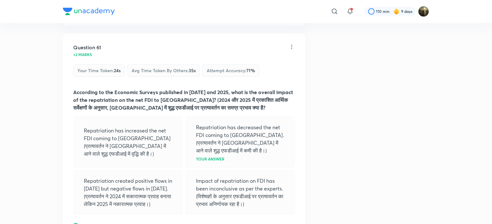
scroll to position [14903, 0]
